Goal: Task Accomplishment & Management: Manage account settings

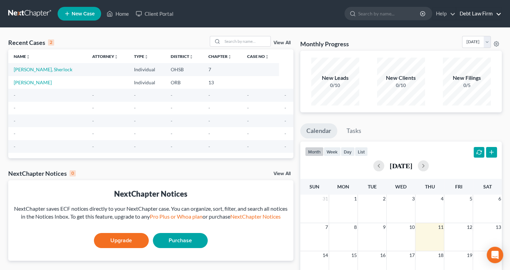
click at [468, 16] on link "Debt Law Firm" at bounding box center [478, 14] width 45 height 12
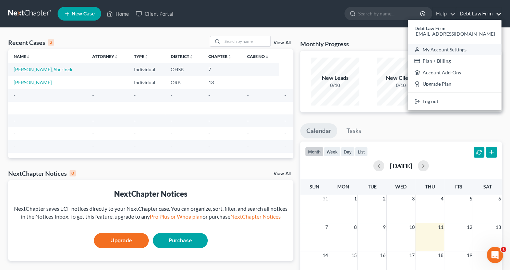
click at [463, 51] on link "My Account Settings" at bounding box center [455, 50] width 94 height 12
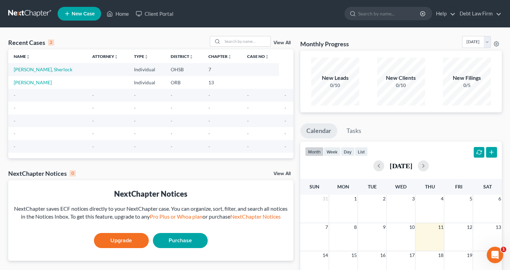
select select "62"
select select "24"
select select "36"
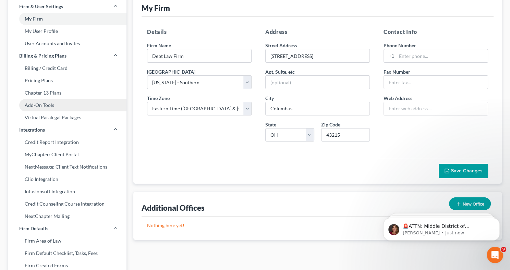
scroll to position [86, 0]
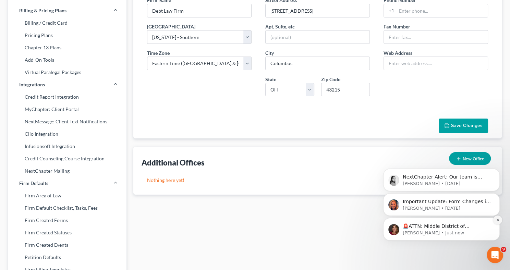
click at [495, 221] on button "Dismiss notification" at bounding box center [497, 220] width 9 height 9
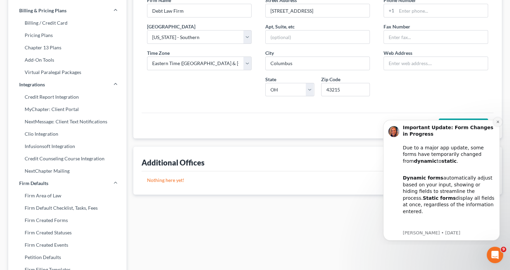
click at [497, 123] on icon "Dismiss notification" at bounding box center [498, 122] width 4 height 4
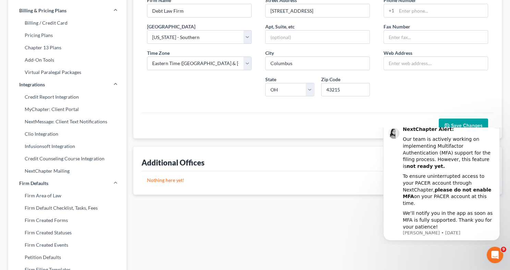
click at [499, 125] on icon "Dismiss notification" at bounding box center [498, 124] width 4 height 4
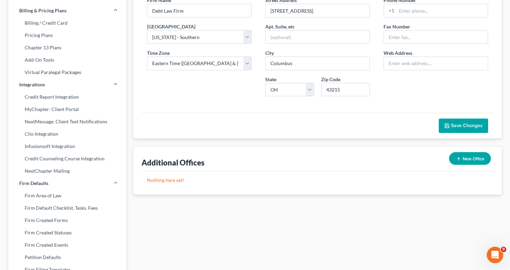
scroll to position [0, 0]
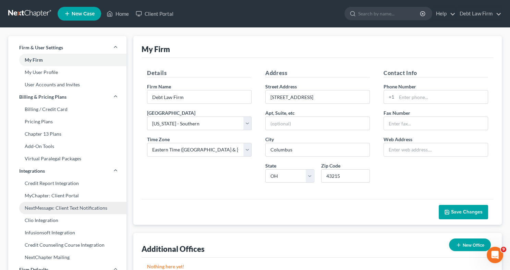
click at [53, 210] on link "NextMessage: Client Text Notifications" at bounding box center [67, 208] width 118 height 12
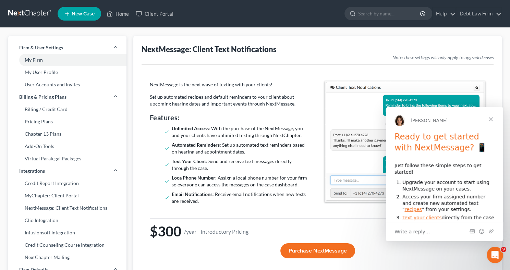
click at [490, 118] on span "Close" at bounding box center [490, 119] width 25 height 25
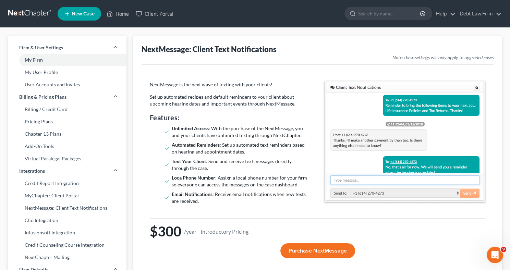
select select "62"
select select "24"
select select "36"
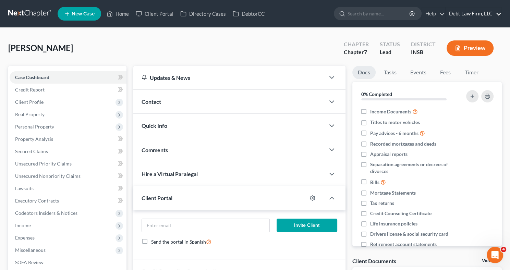
click at [466, 16] on link "Debt Law Firm, LLC" at bounding box center [473, 14] width 56 height 12
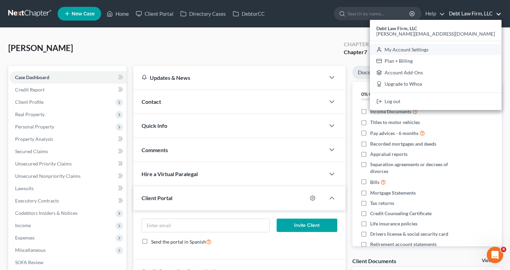
click at [477, 49] on link "My Account Settings" at bounding box center [436, 50] width 132 height 12
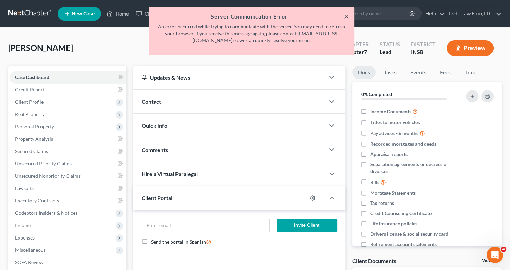
click at [345, 15] on button "×" at bounding box center [346, 16] width 5 height 8
